Goal: Task Accomplishment & Management: Use online tool/utility

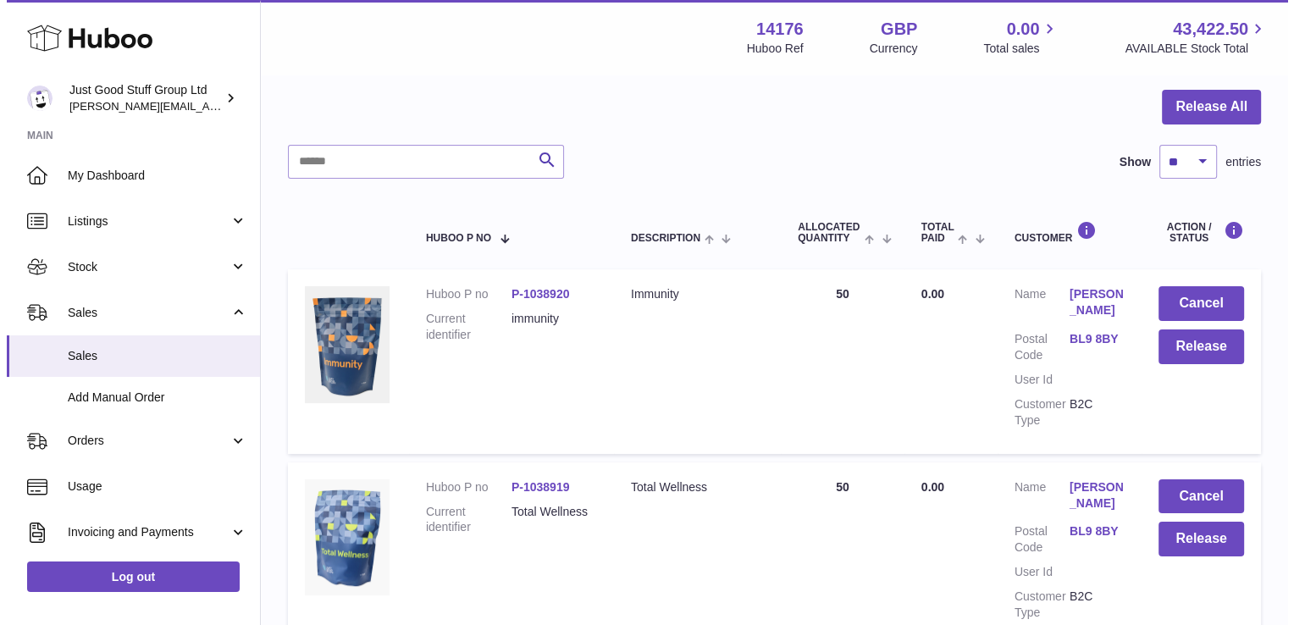
scroll to position [158, 0]
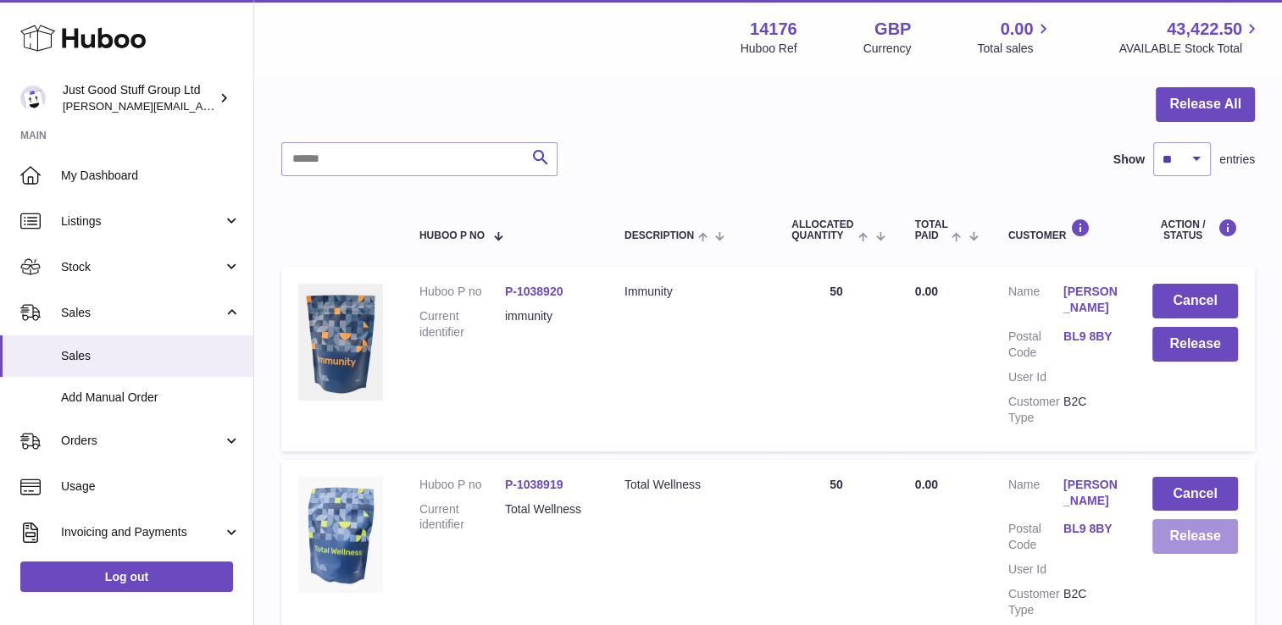
click at [1194, 539] on button "Release" at bounding box center [1195, 536] width 86 height 35
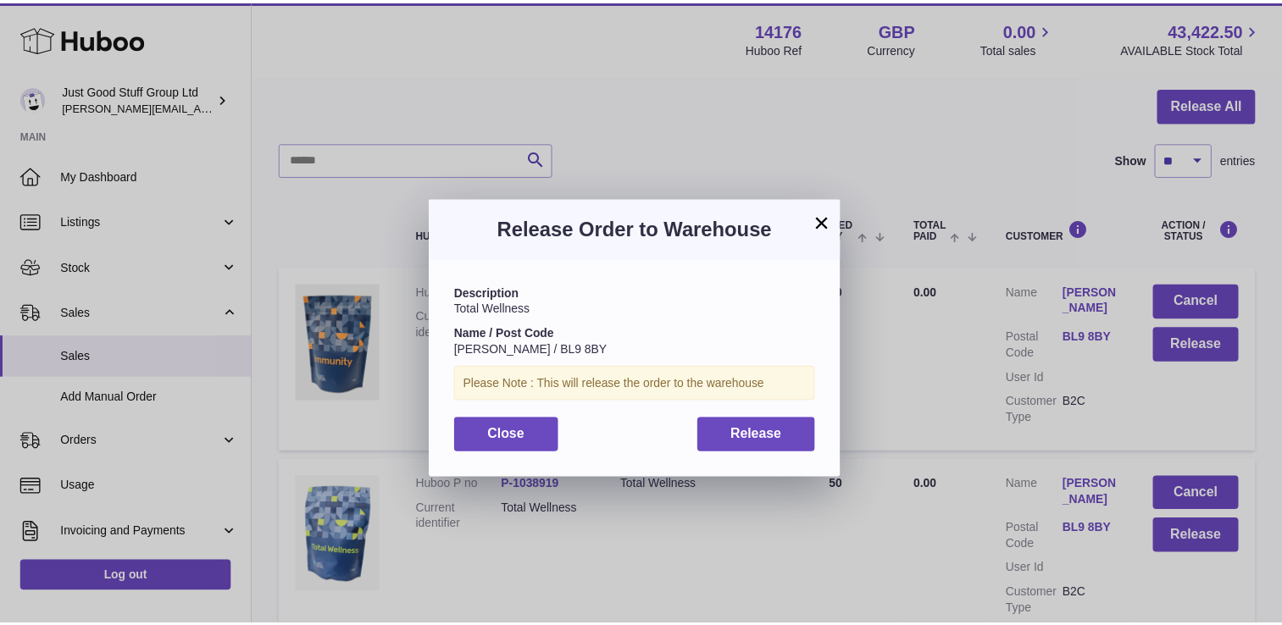
scroll to position [25, 0]
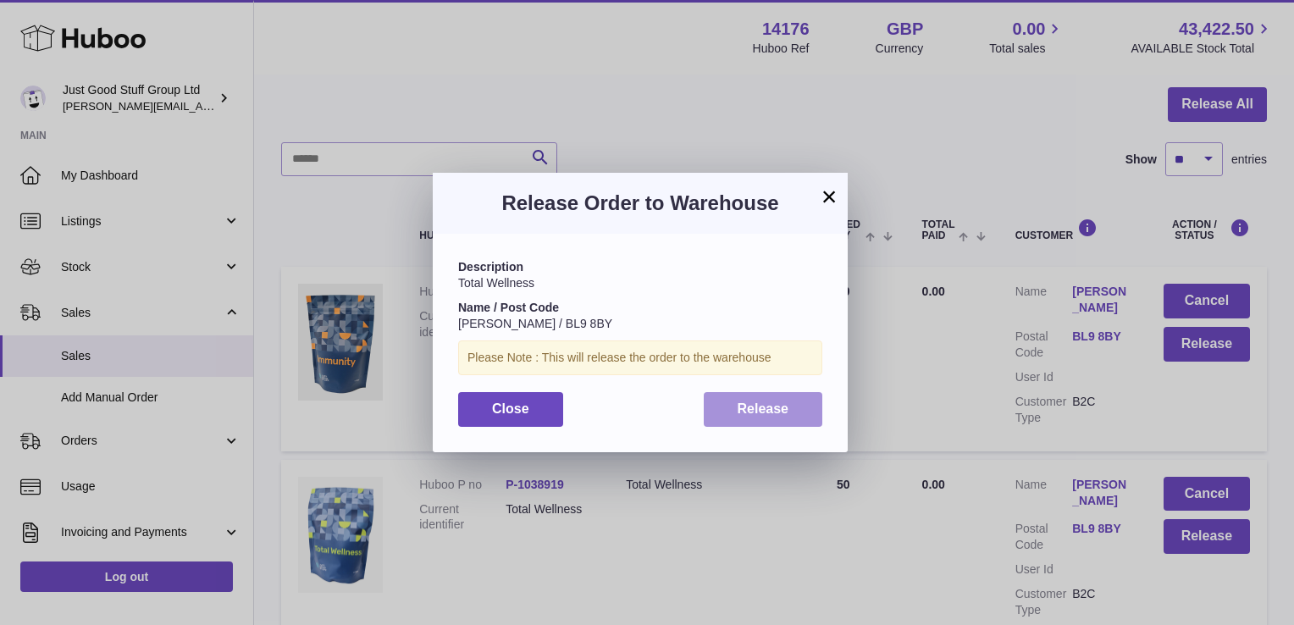
click at [756, 407] on span "Release" at bounding box center [764, 409] width 52 height 14
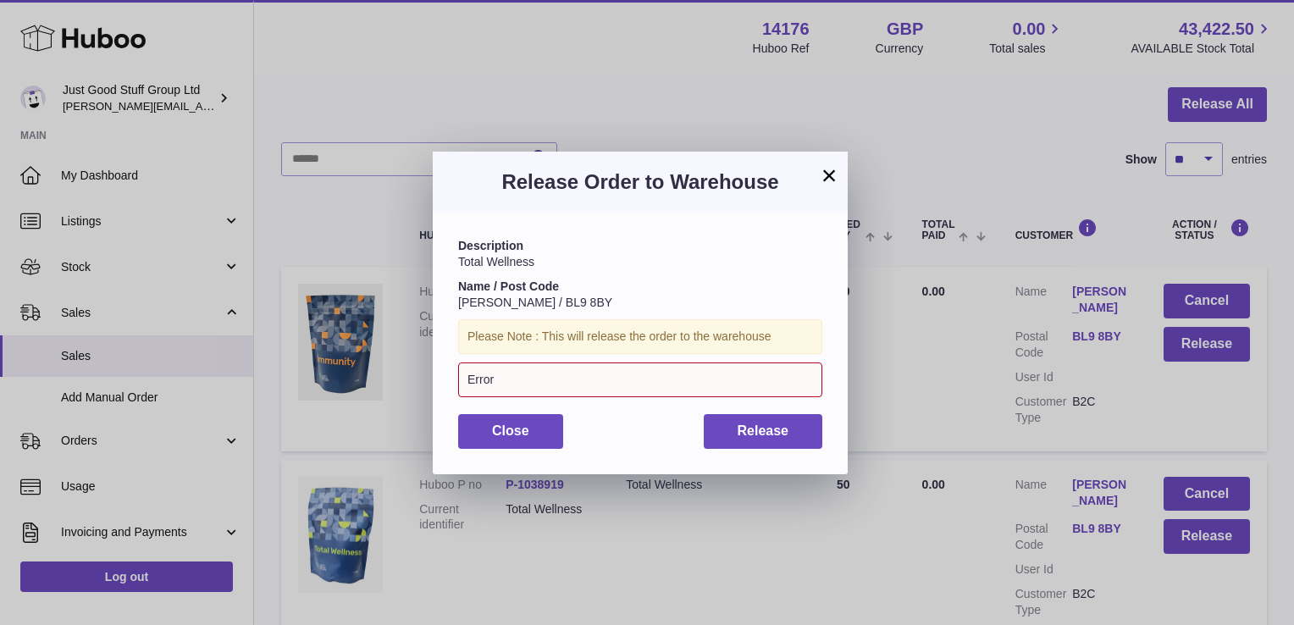
click at [566, 386] on div "Error" at bounding box center [640, 380] width 364 height 35
click at [827, 177] on button "×" at bounding box center [829, 175] width 20 height 20
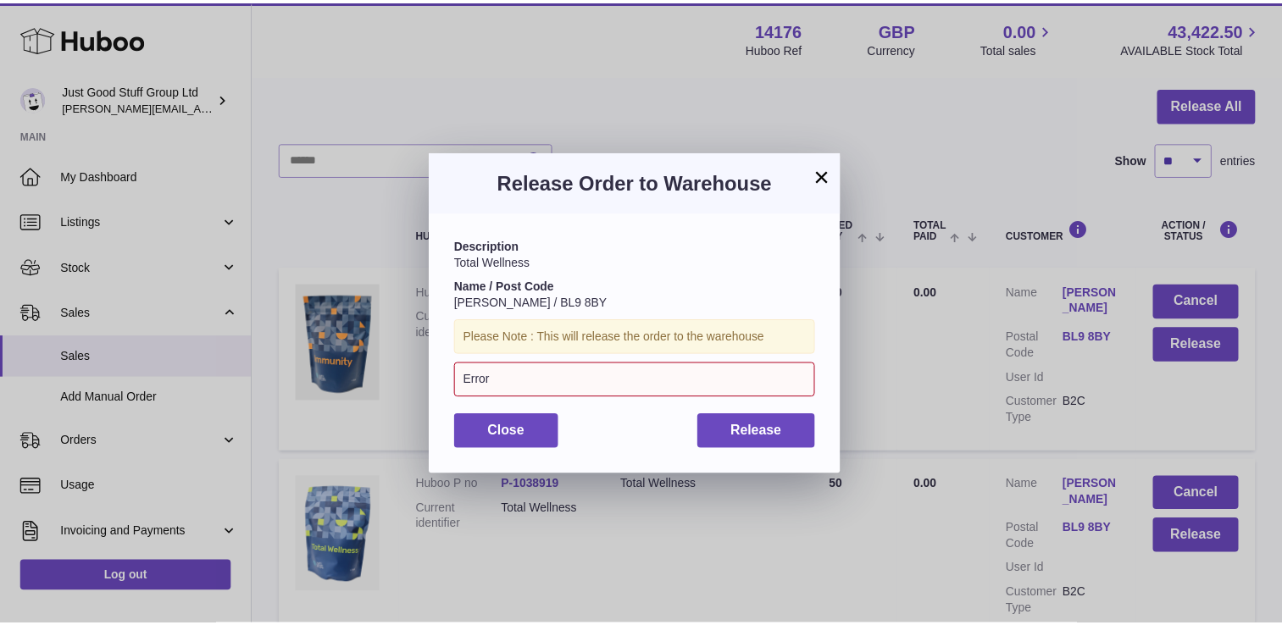
scroll to position [0, 0]
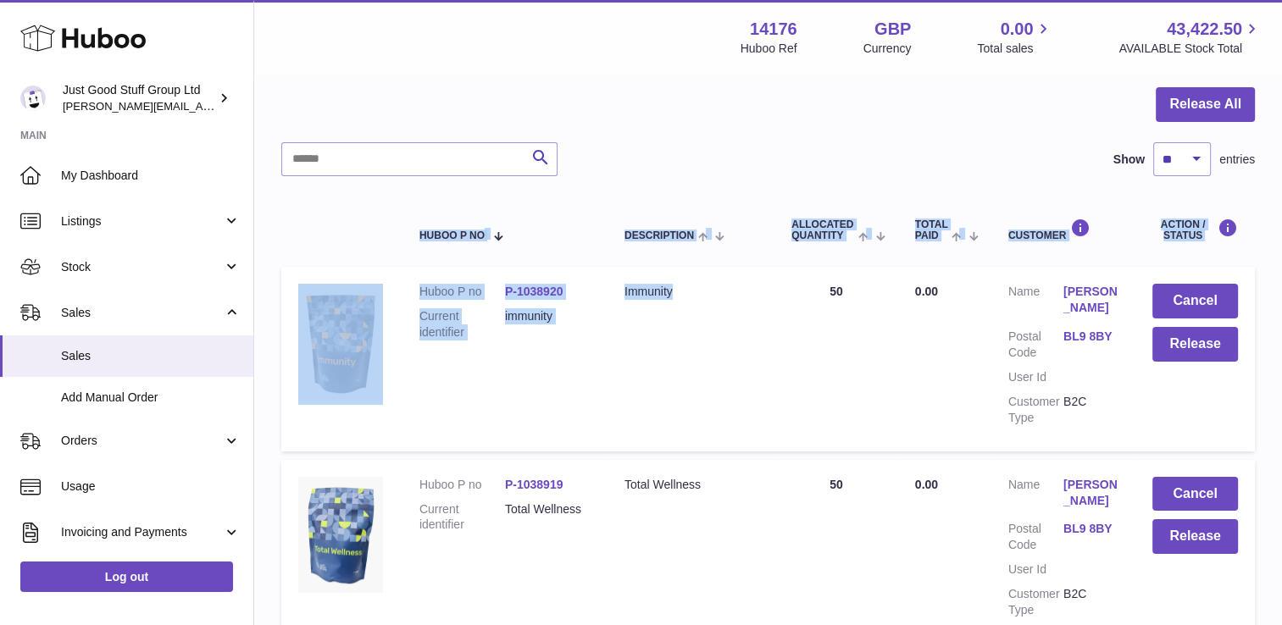
drag, startPoint x: 827, startPoint y: 177, endPoint x: 739, endPoint y: 313, distance: 161.6
click at [739, 313] on div "Release All Search Show ** ** ** *** entries Huboo P no Description ALLOCATED Q…" at bounding box center [767, 369] width 973 height 565
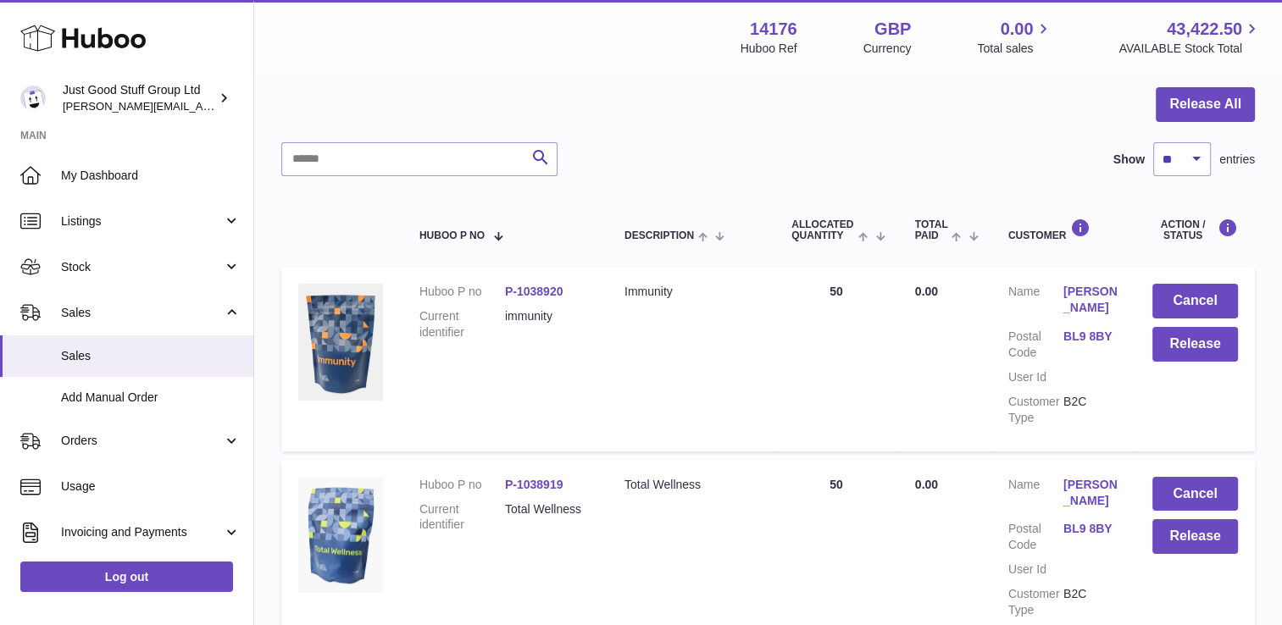
click at [593, 357] on td "Huboo P no P-1038920 Current identifier immunity" at bounding box center [504, 359] width 205 height 184
click at [1166, 330] on button "Release" at bounding box center [1195, 344] width 86 height 35
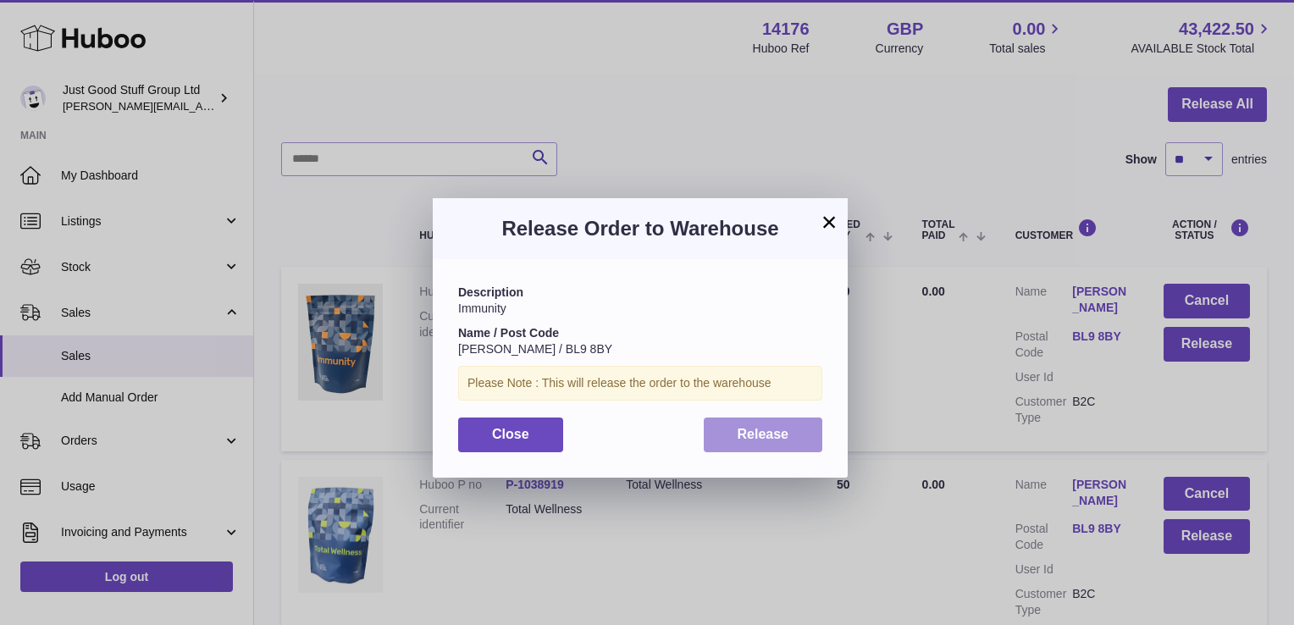
click at [751, 432] on span "Release" at bounding box center [764, 434] width 52 height 14
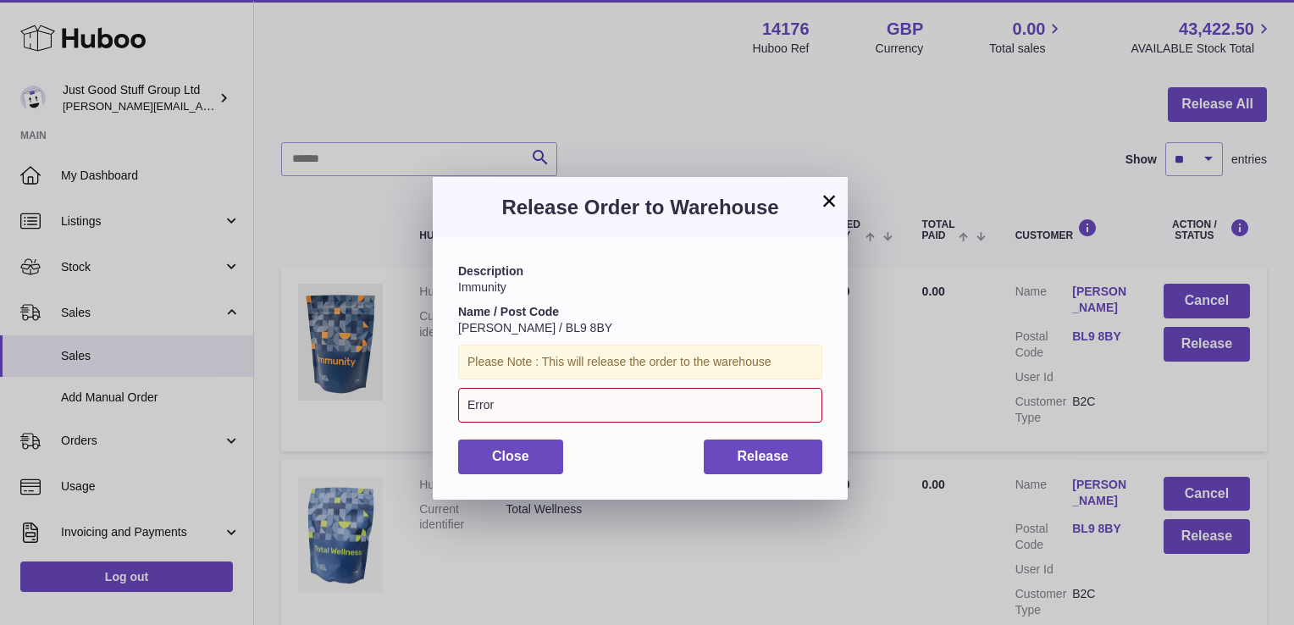
click at [826, 200] on button "×" at bounding box center [829, 201] width 20 height 20
